Goal: Information Seeking & Learning: Learn about a topic

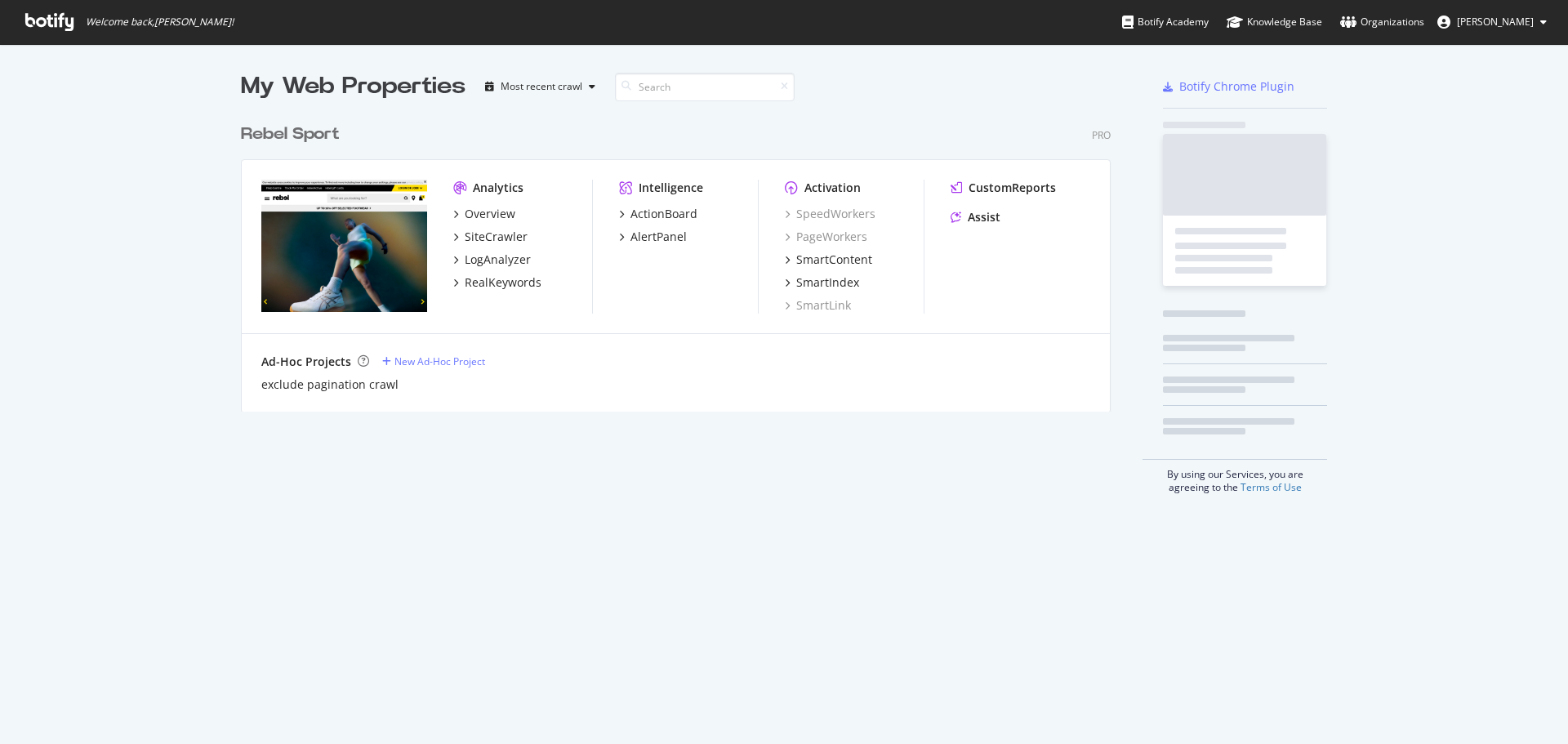
scroll to position [732, 1543]
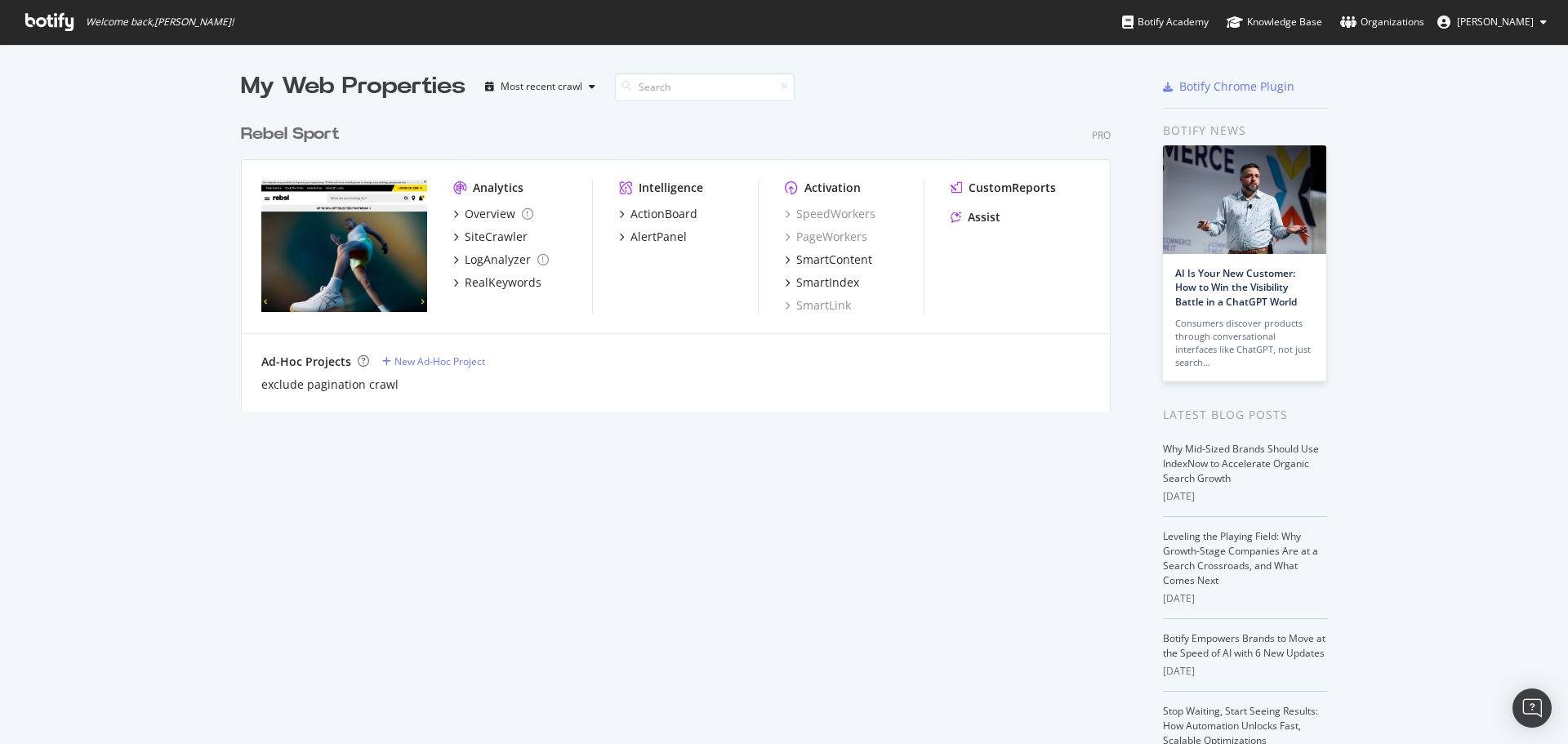
drag, startPoint x: 313, startPoint y: 540, endPoint x: 253, endPoint y: 509, distance: 67.5
click at [313, 540] on div "My Web Properties Most recent crawl Rebel Sport Pro Analytics Overview SiteCraw…" at bounding box center [692, 448] width 902 height 755
click at [496, 275] on div "RealKeywords" at bounding box center [503, 282] width 76 height 16
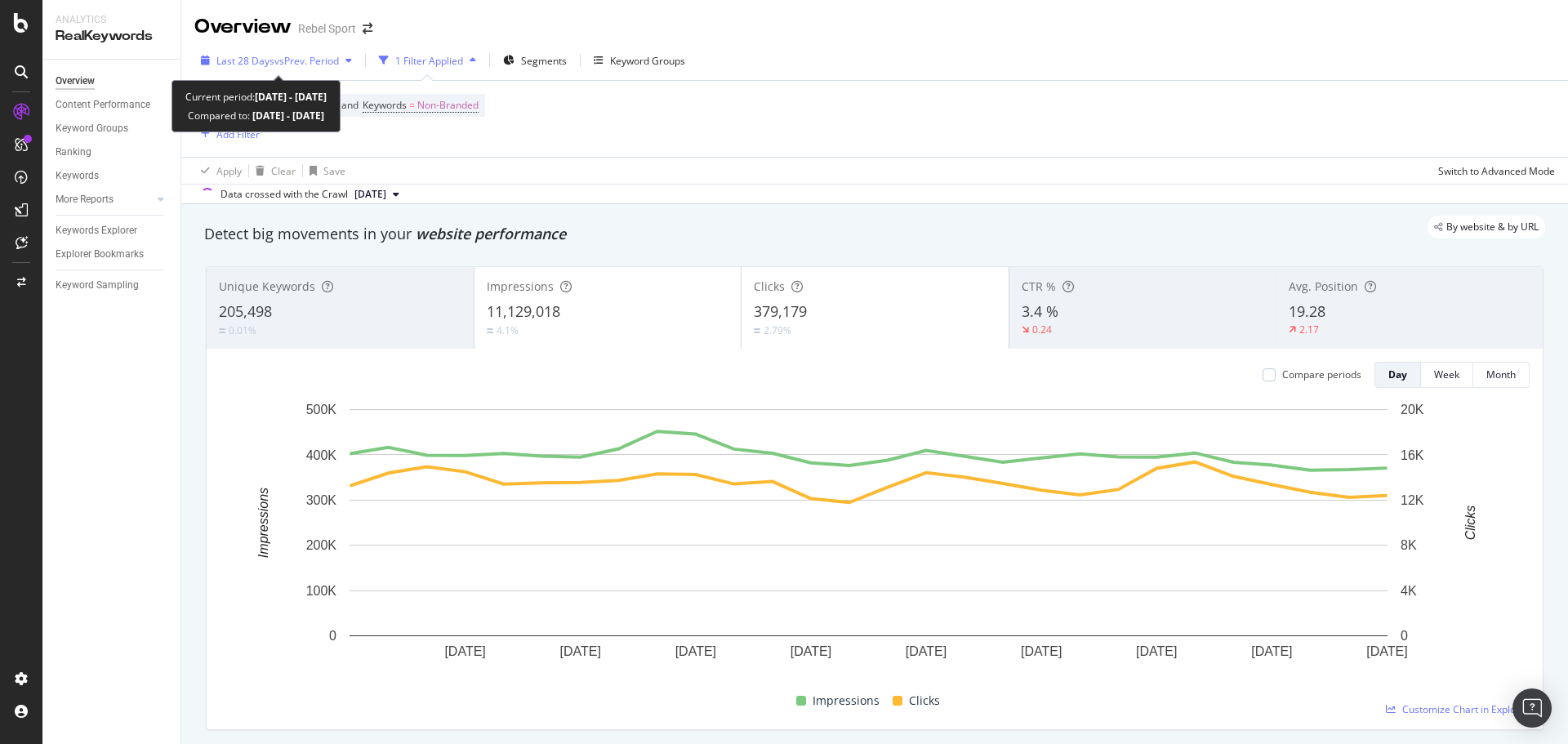
click at [238, 68] on div "Last 28 Days vs Prev. Period" at bounding box center [276, 60] width 164 height 25
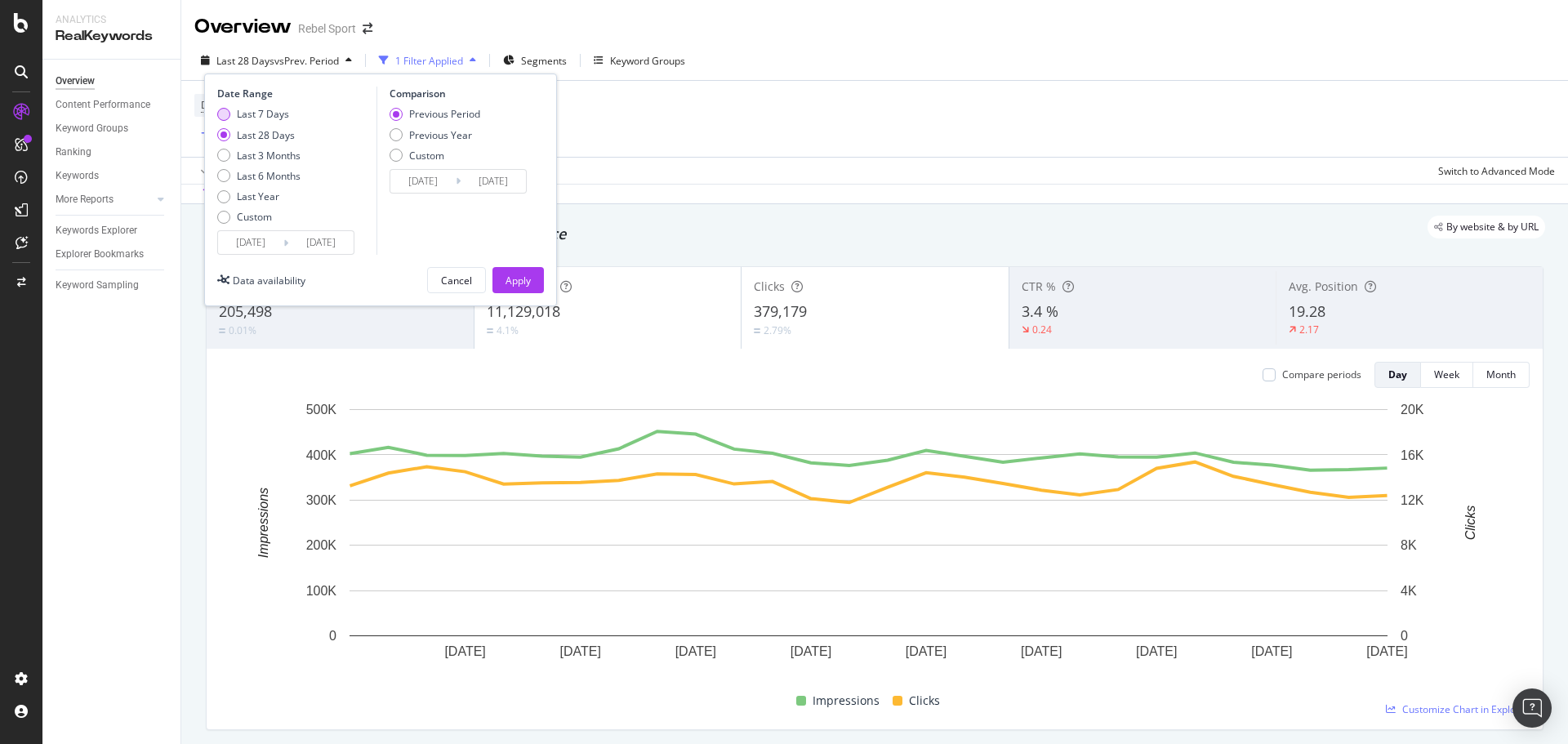
click at [245, 114] on div "Last 7 Days" at bounding box center [263, 114] width 52 height 14
type input "[DATE]"
click at [524, 284] on div "Apply" at bounding box center [517, 280] width 25 height 14
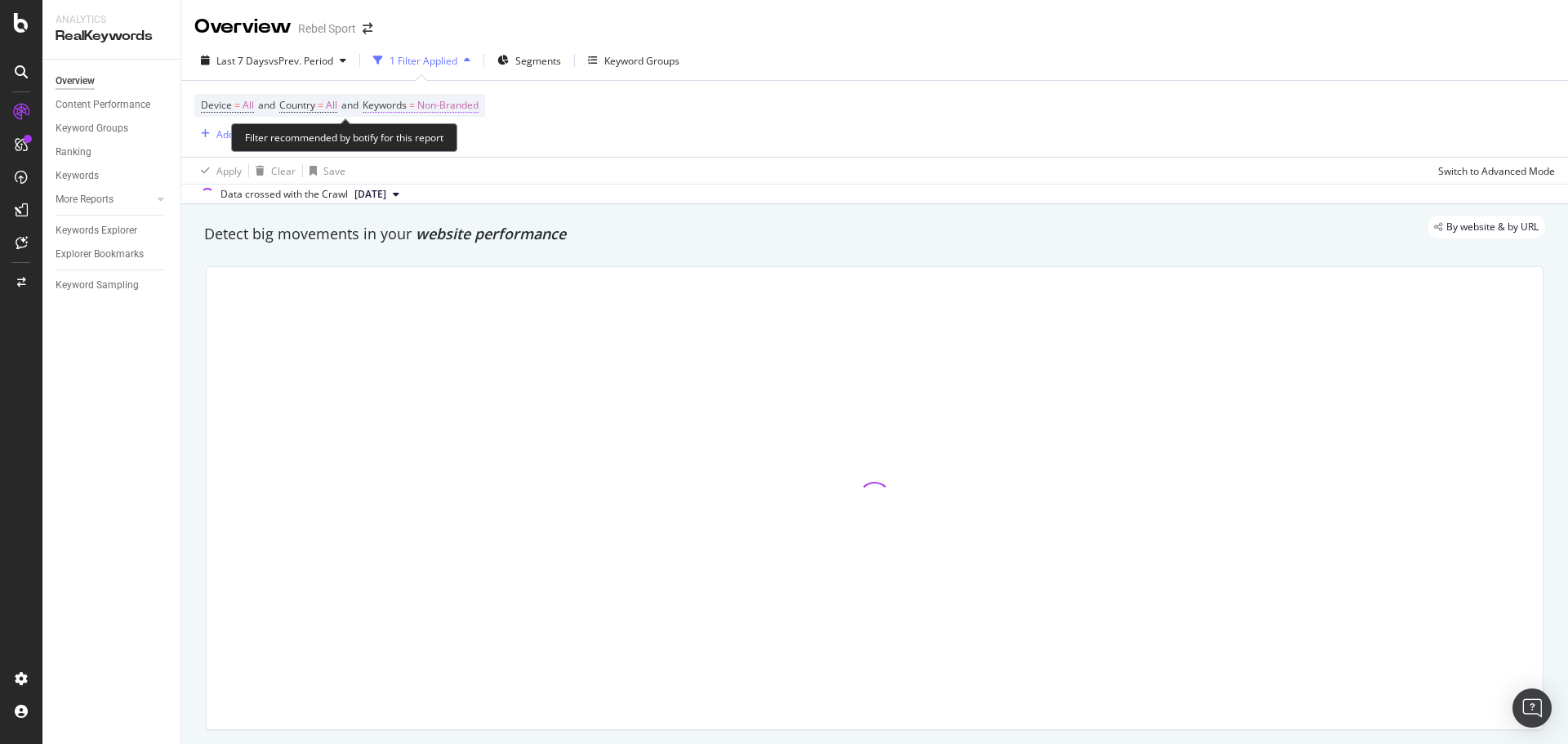
click at [470, 97] on span "Non-Branded" at bounding box center [448, 105] width 61 height 23
click at [387, 177] on icon "button" at bounding box center [390, 178] width 8 height 9
click at [470, 102] on span "Non-Branded" at bounding box center [448, 105] width 61 height 23
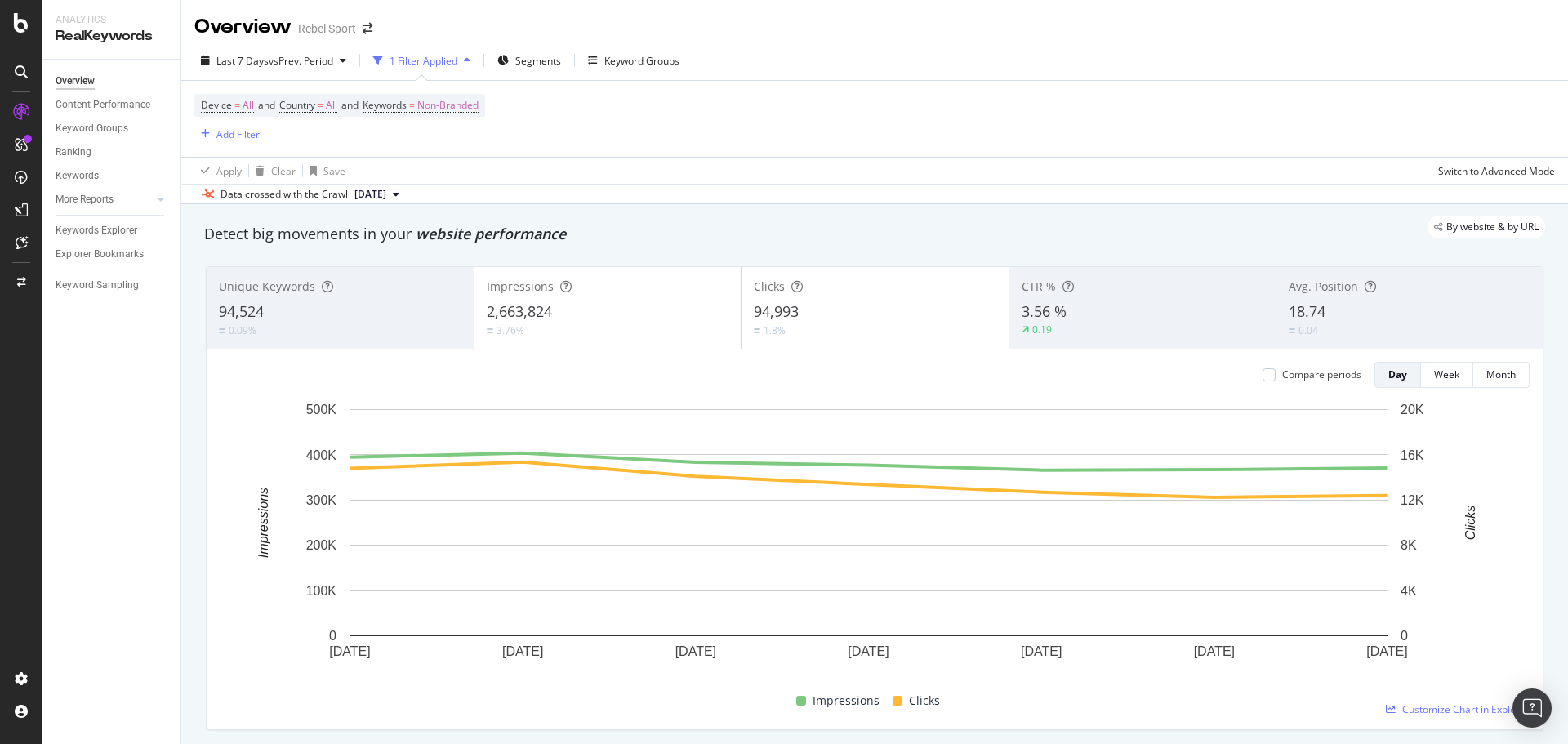
click at [656, 131] on div "Device = All and Country = All and Keywords = Non-Branded Add Filter" at bounding box center [875, 119] width 1361 height 76
click at [425, 108] on span "Keywords = Non-Branded" at bounding box center [420, 105] width 116 height 15
click at [461, 142] on icon "button" at bounding box center [464, 143] width 7 height 9
click at [425, 261] on div "All" at bounding box center [484, 271] width 192 height 24
click at [554, 174] on div "Apply" at bounding box center [552, 179] width 25 height 14
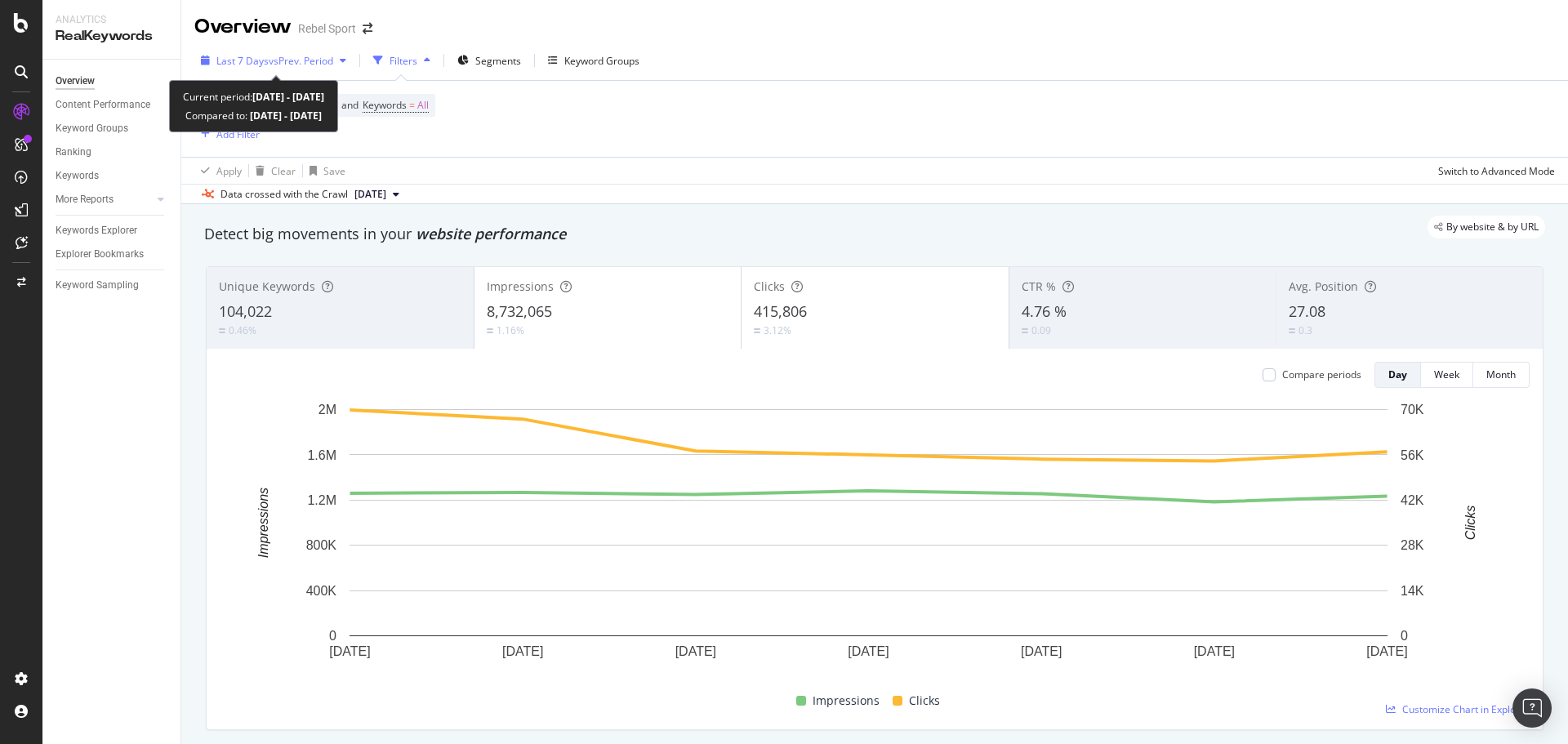
click at [292, 64] on span "vs Prev. Period" at bounding box center [301, 61] width 64 height 14
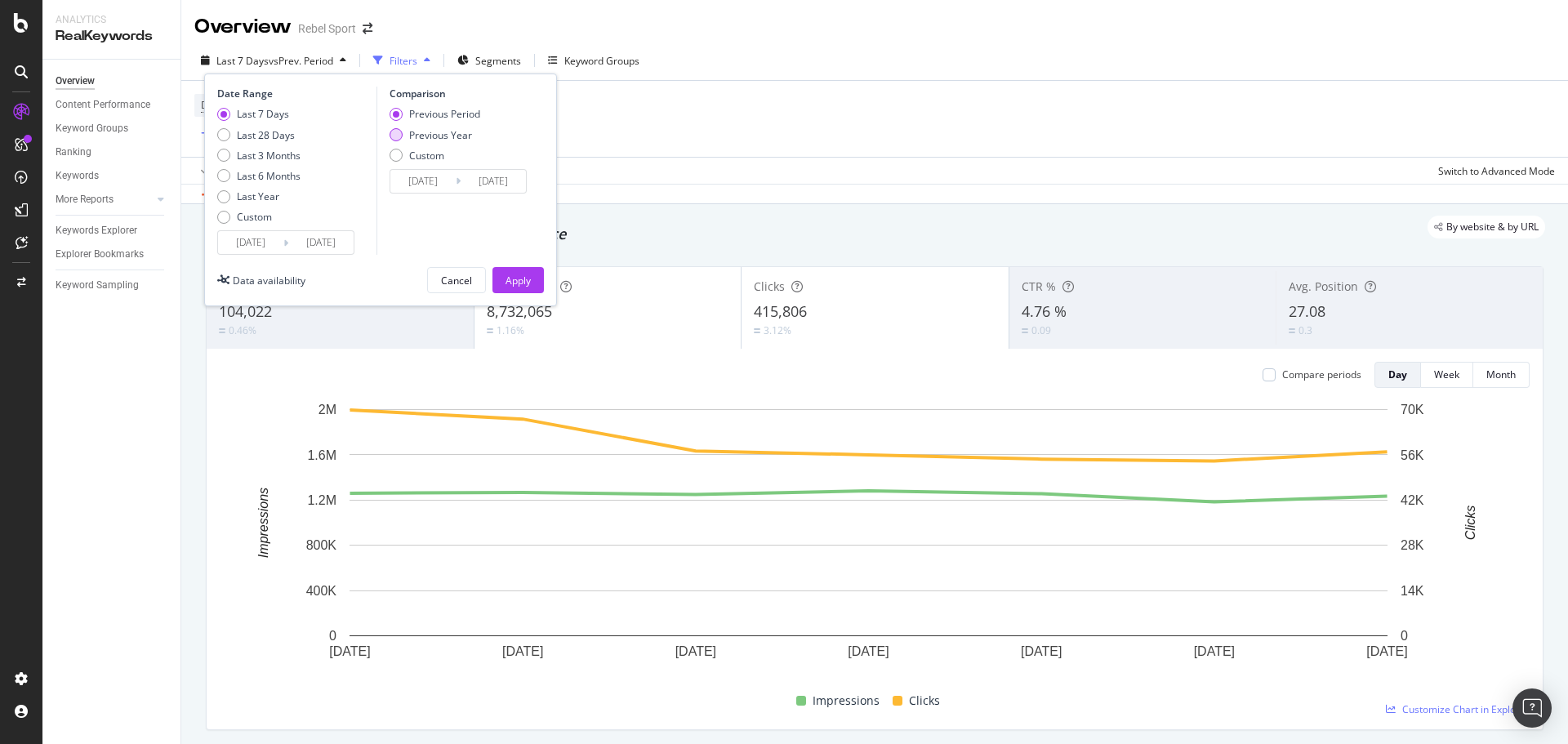
click at [394, 134] on div "Previous Year" at bounding box center [395, 134] width 13 height 13
type input "[DATE]"
click at [517, 275] on div "Apply" at bounding box center [517, 280] width 25 height 14
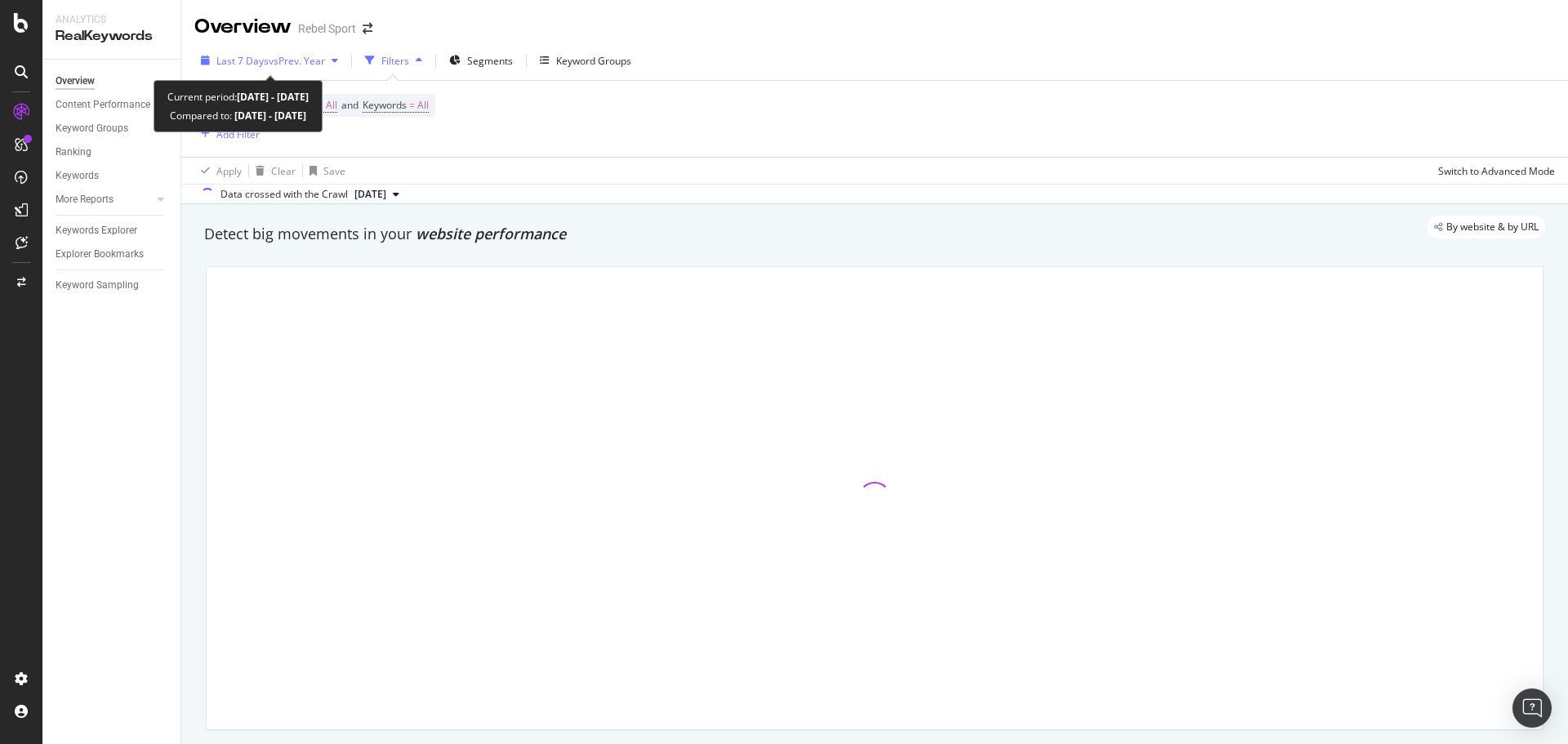
click at [279, 68] on div "Last 7 Days vs Prev. Year" at bounding box center [269, 60] width 150 height 25
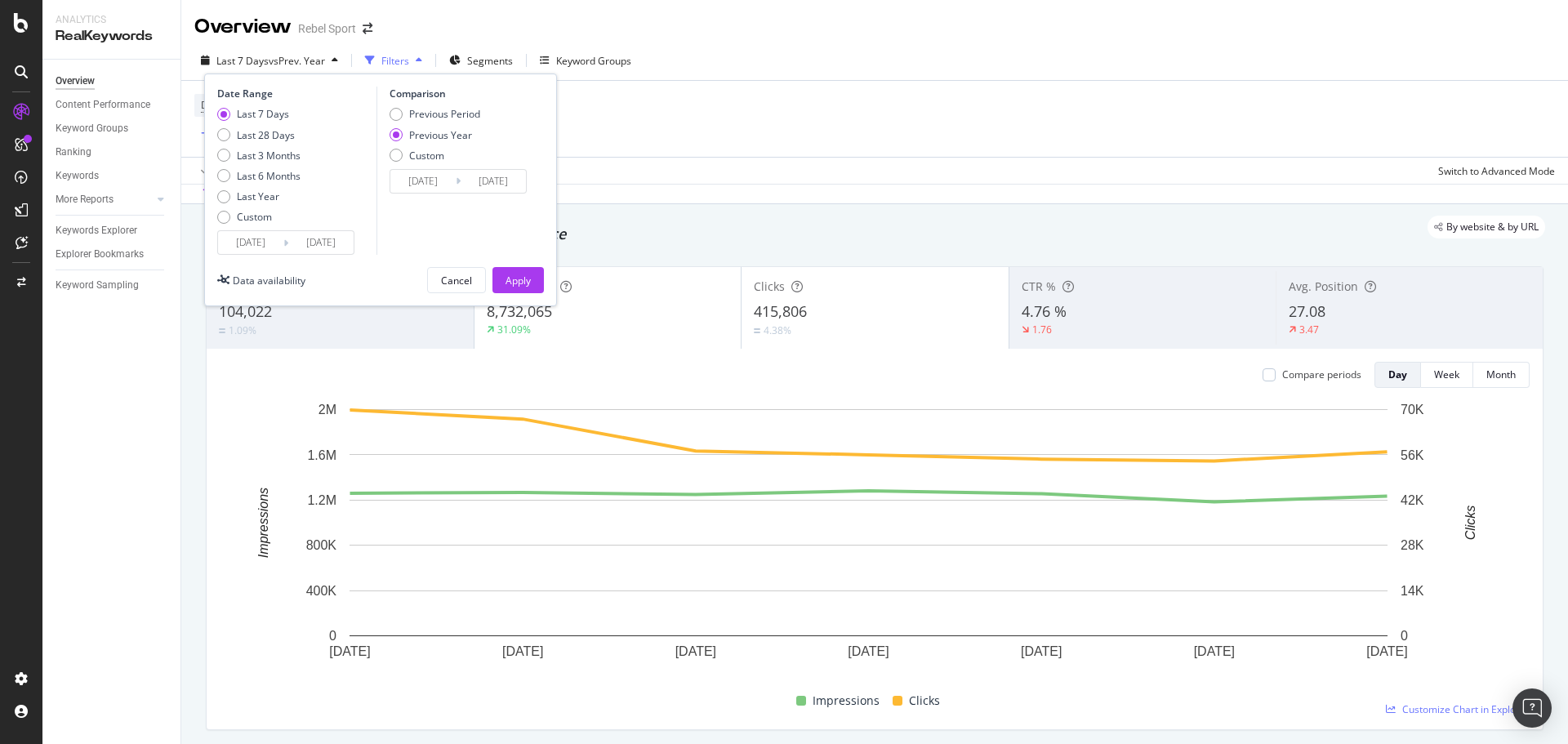
click at [262, 246] on input "[DATE]" at bounding box center [251, 242] width 65 height 23
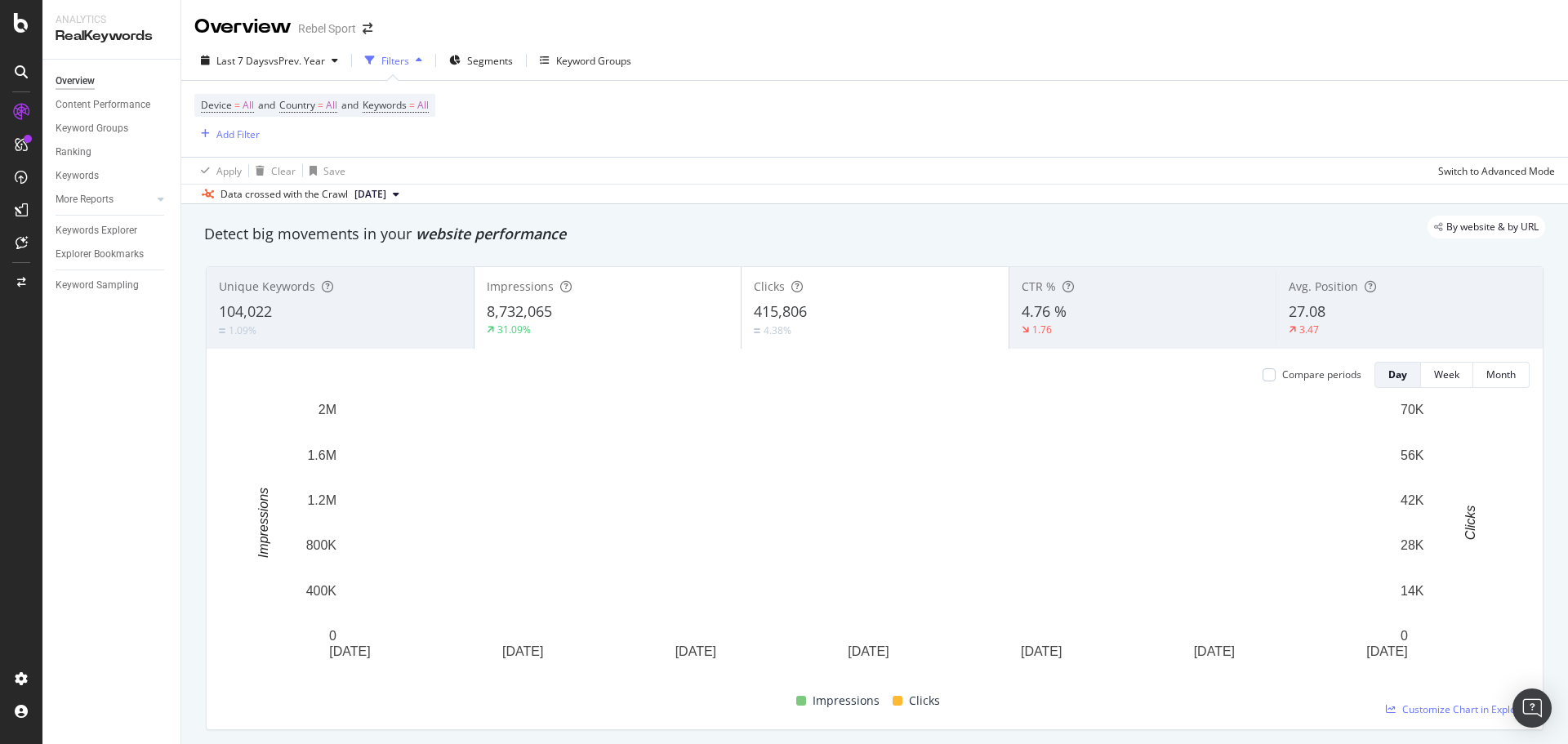
click at [835, 229] on div "By website & by URL" at bounding box center [867, 227] width 1358 height 23
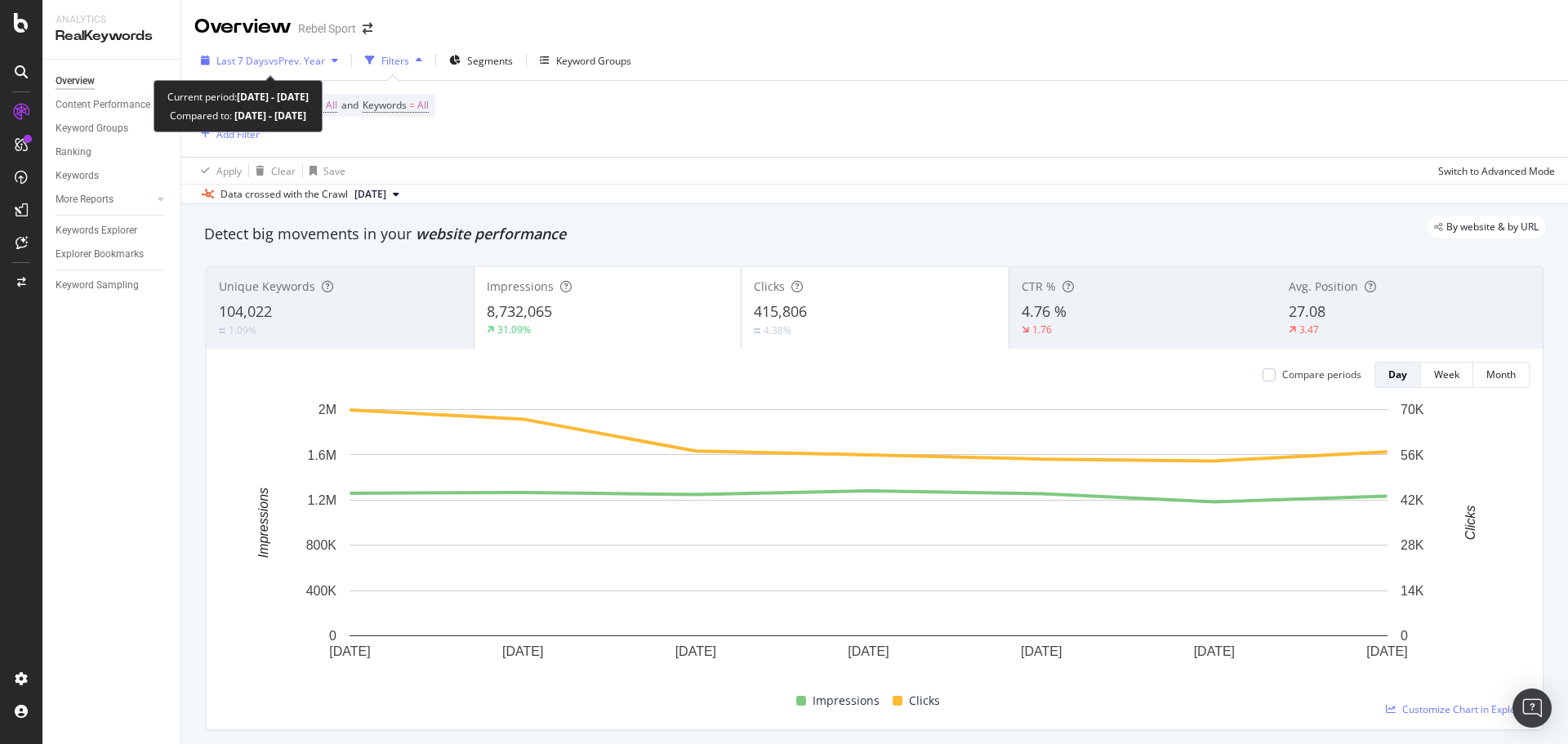
click at [278, 58] on span "vs Prev. Year" at bounding box center [297, 61] width 57 height 14
click at [857, 241] on div "Detect big movements in your website performance" at bounding box center [875, 234] width 1341 height 21
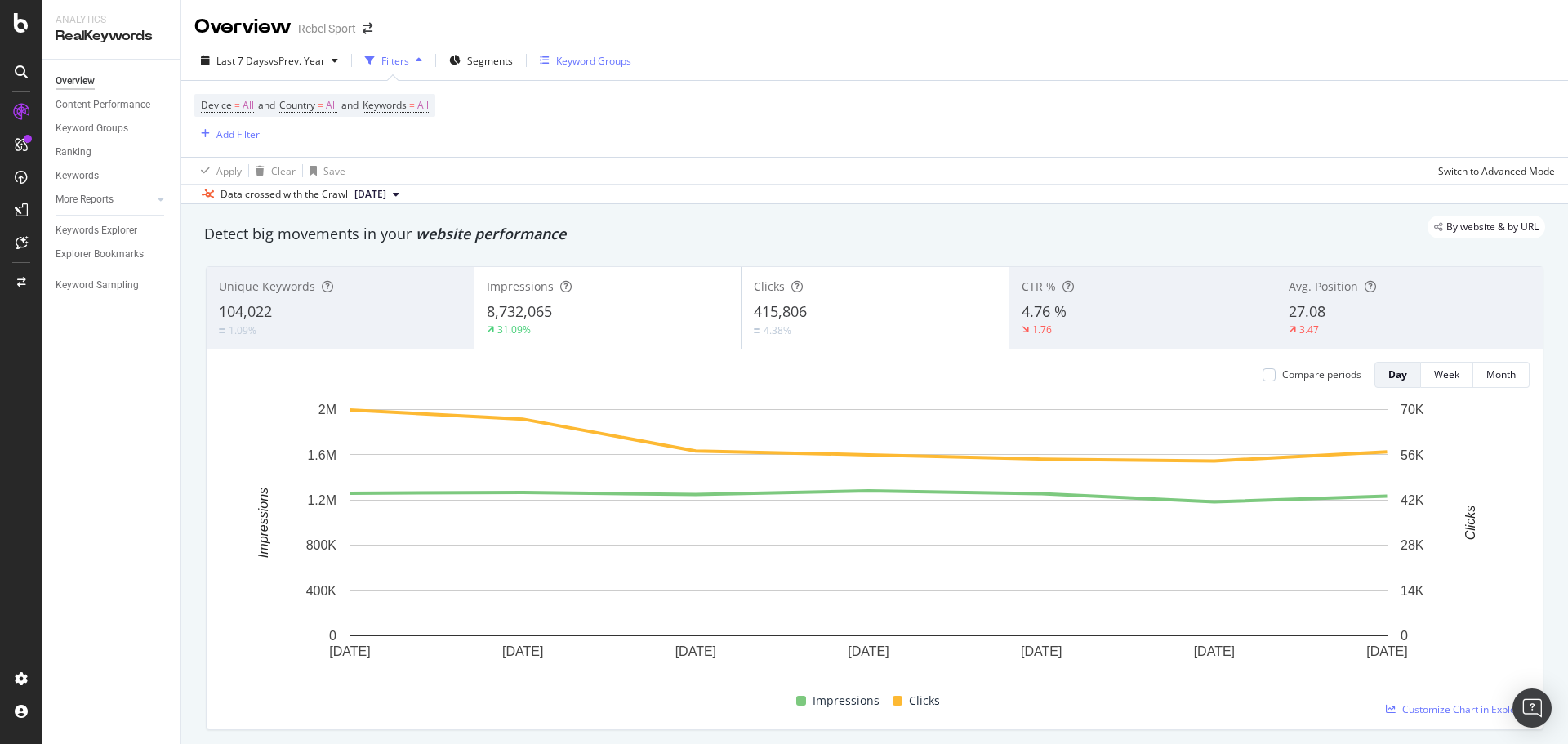
click at [619, 51] on div "Keyword Groups" at bounding box center [585, 60] width 91 height 25
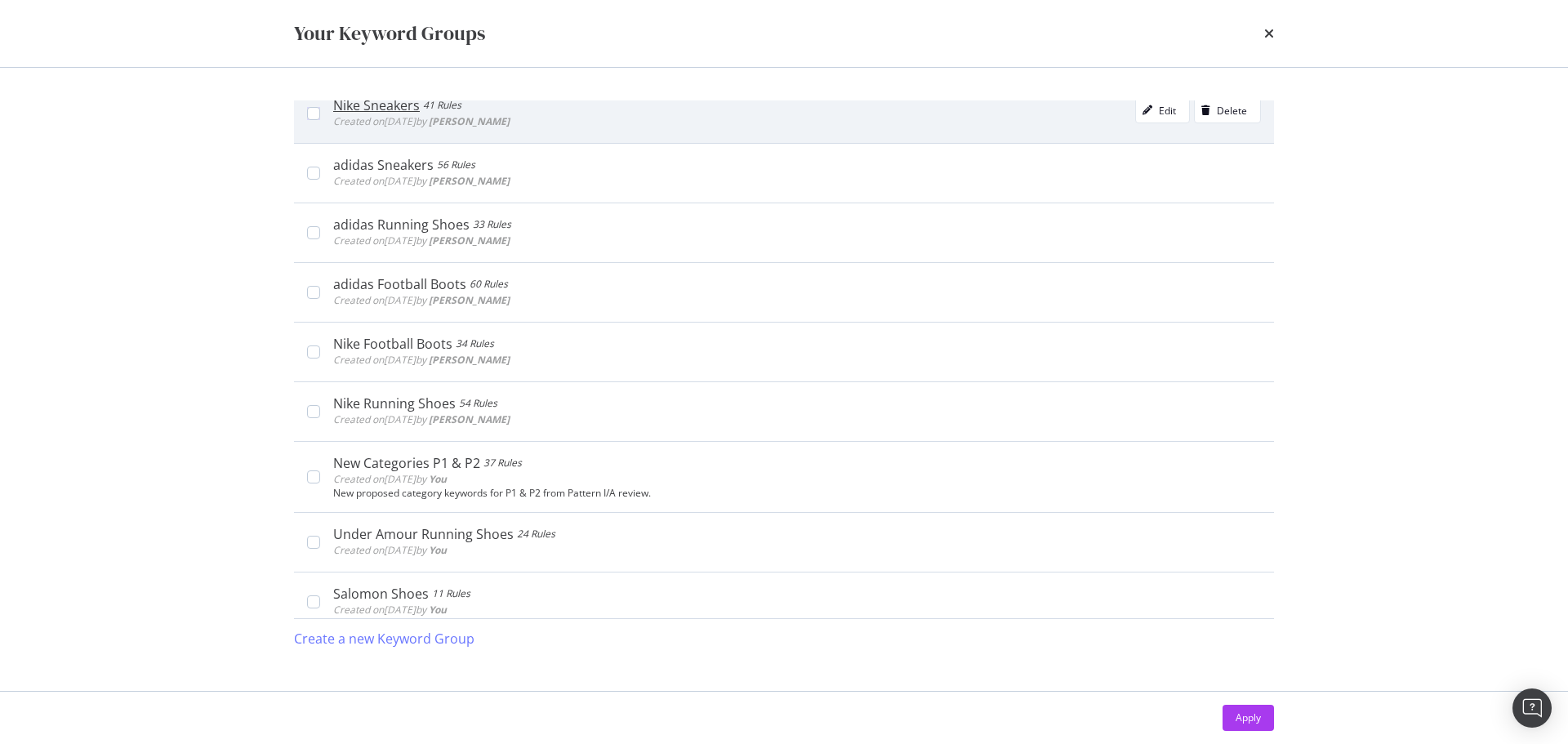
scroll to position [399, 0]
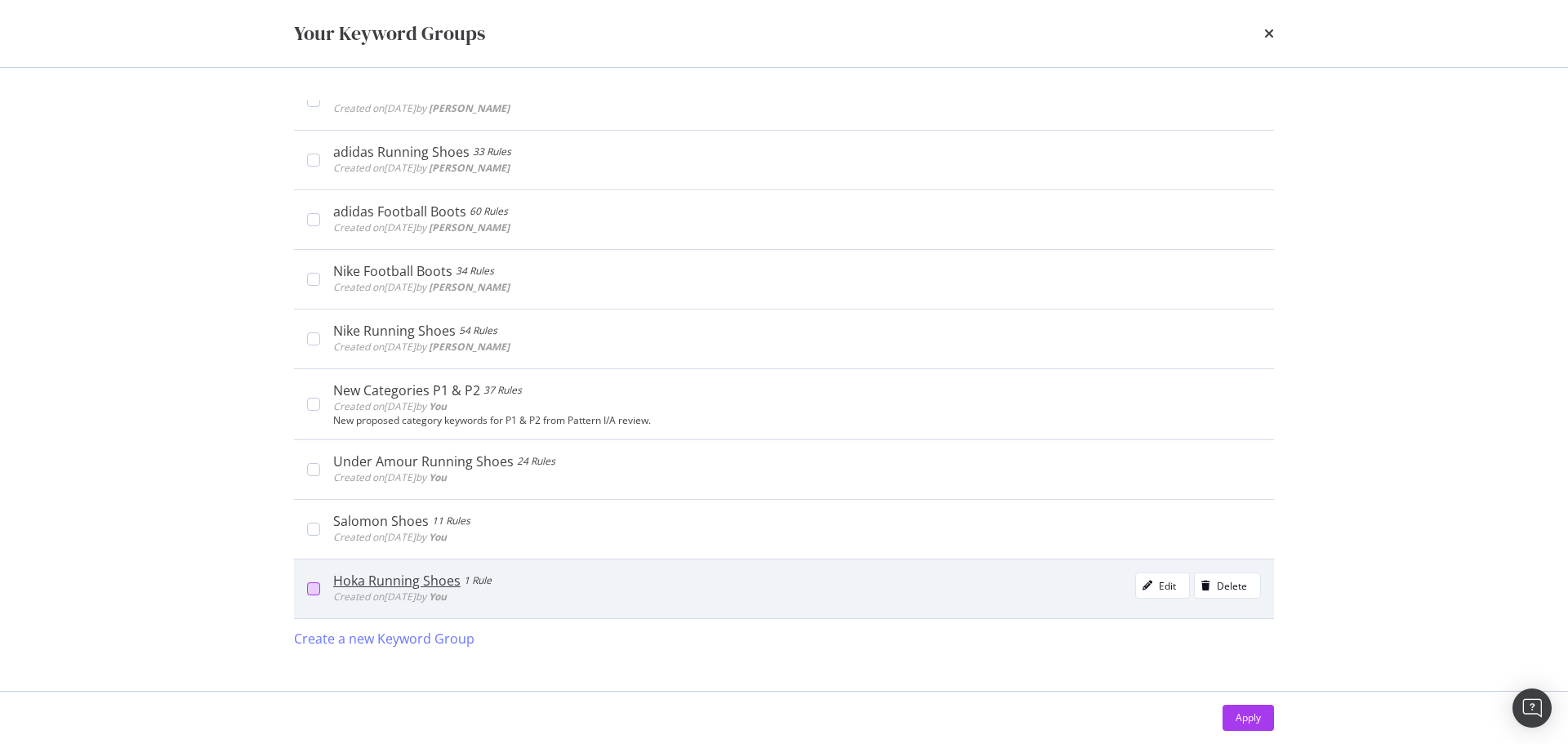
click at [314, 586] on div "modal" at bounding box center [313, 588] width 13 height 13
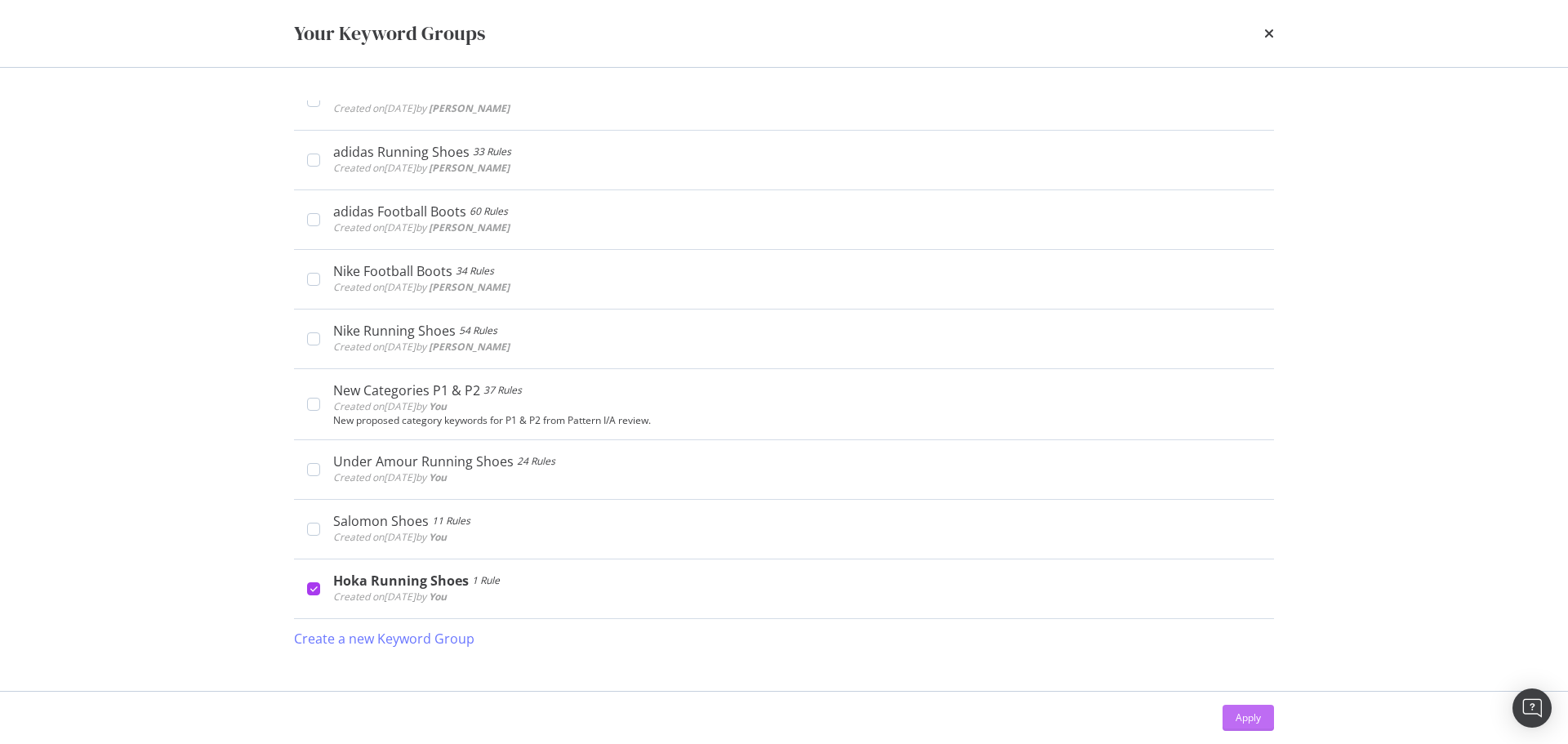
click at [1252, 717] on div "Apply" at bounding box center [1248, 717] width 25 height 14
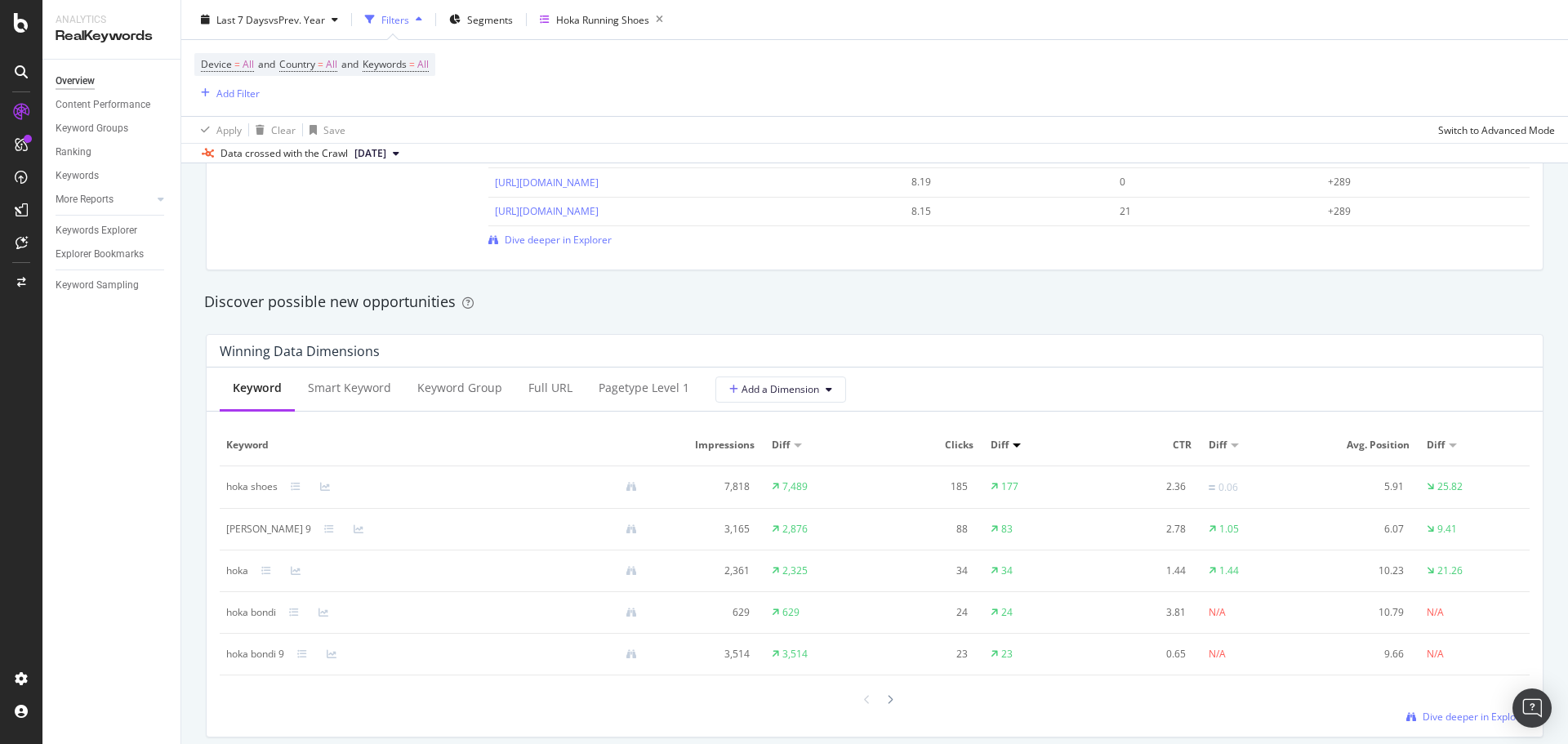
scroll to position [1388, 0]
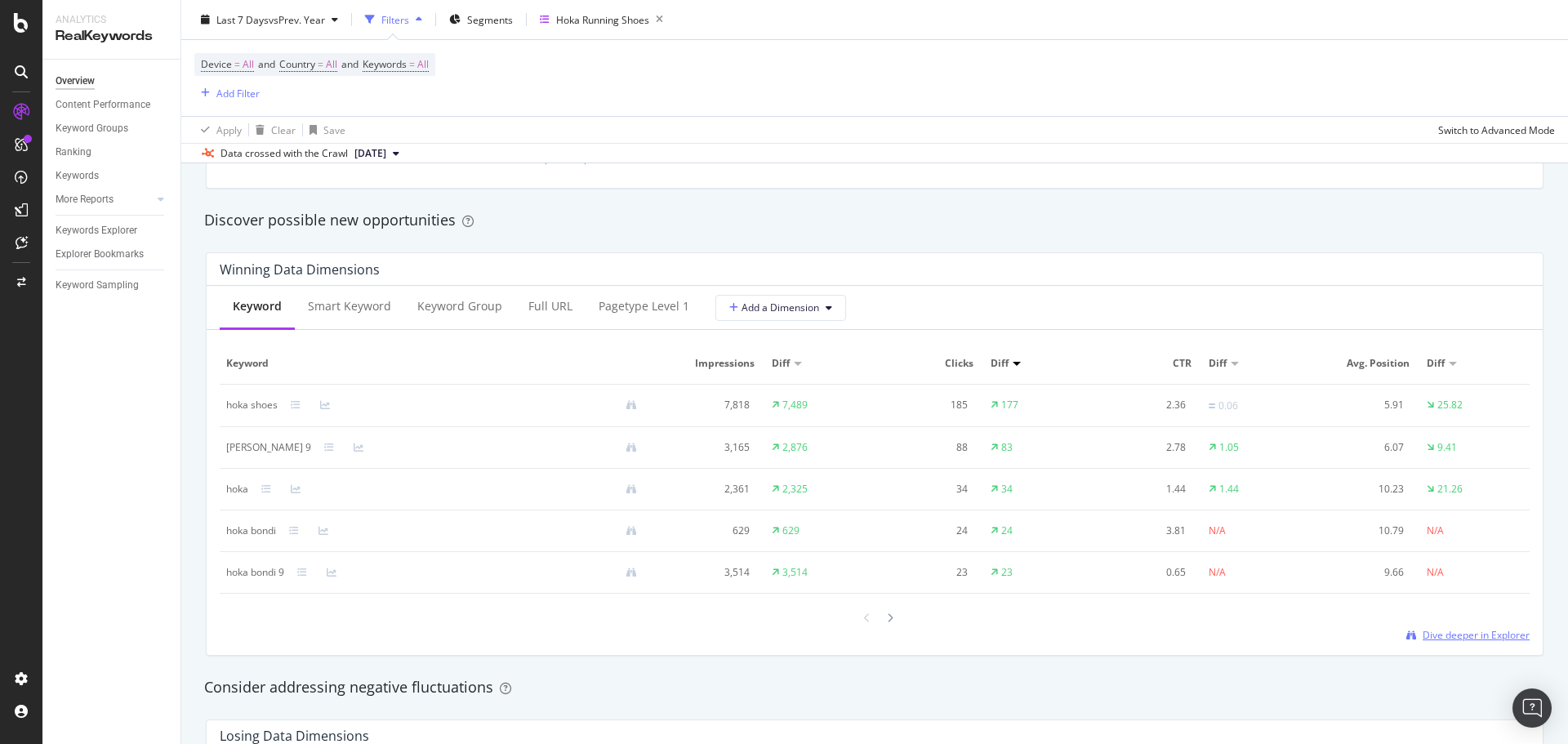
click at [1444, 636] on span "Dive deeper in Explorer" at bounding box center [1476, 635] width 107 height 14
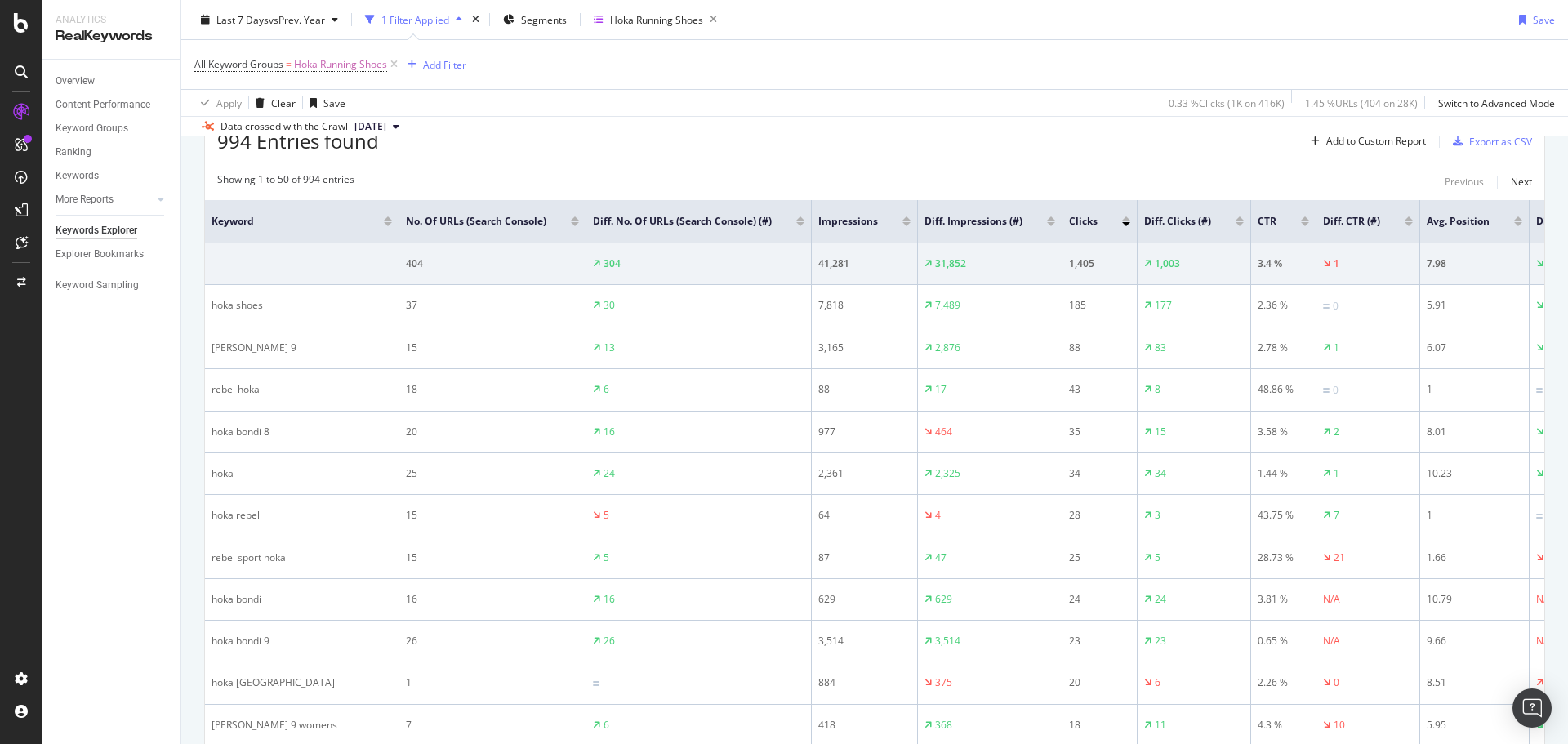
scroll to position [489, 0]
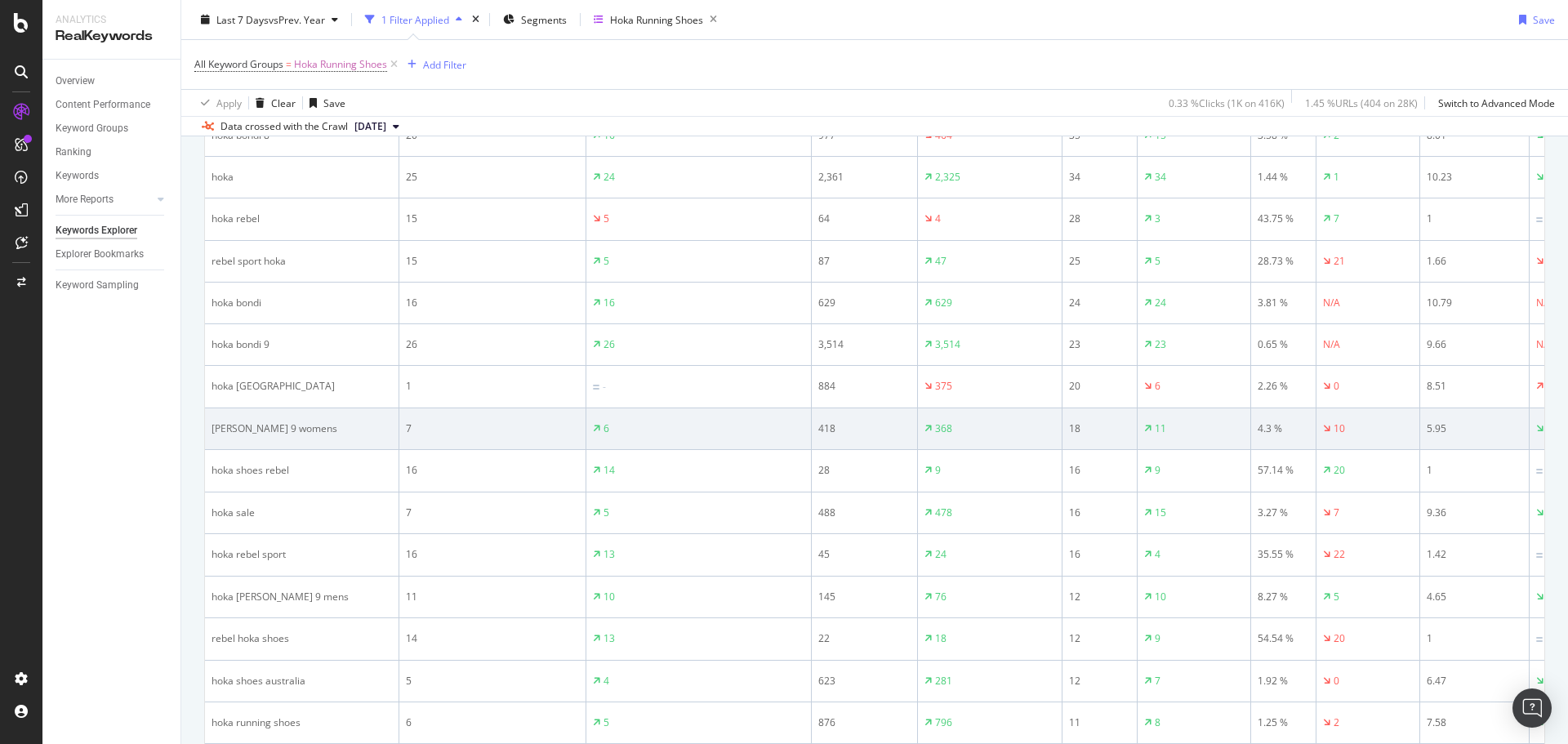
scroll to position [816, 0]
